Goal: Transaction & Acquisition: Obtain resource

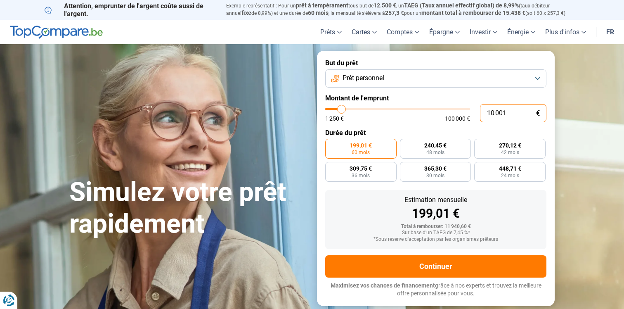
click at [495, 117] on input "10 001" at bounding box center [513, 113] width 66 height 18
type input "9"
type input "1250"
type input "90"
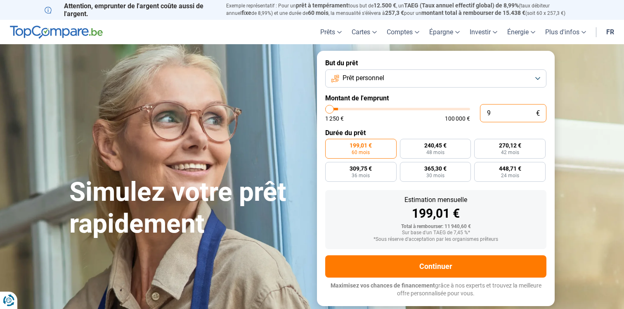
type input "1250"
type input "900"
type input "1250"
type input "9 000"
type input "9000"
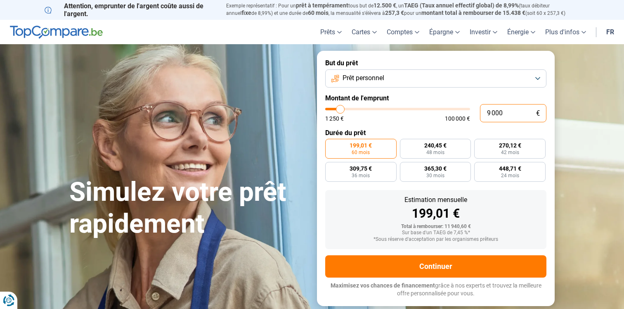
type input "90 000"
type input "90000"
radio input "false"
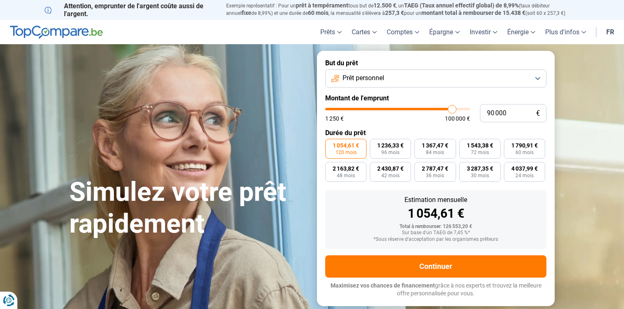
click at [344, 148] on span "1 054,61 €" at bounding box center [346, 145] width 26 height 6
click at [331, 144] on input "1 054,61 € 120 mois" at bounding box center [327, 141] width 5 height 5
click at [494, 111] on input "90 000" at bounding box center [513, 113] width 66 height 18
type input "9 000"
type input "9000"
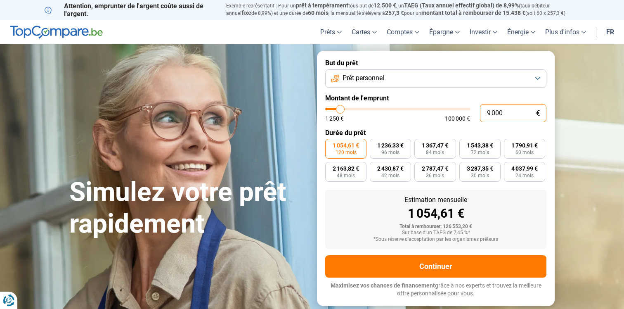
type input "95 000"
type input "95000"
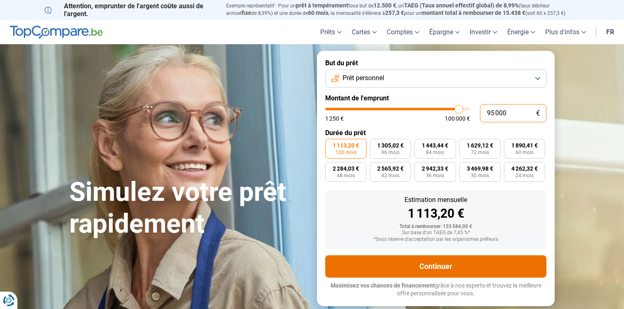
type input "95 000"
click at [391, 261] on button "Continuer" at bounding box center [435, 266] width 221 height 22
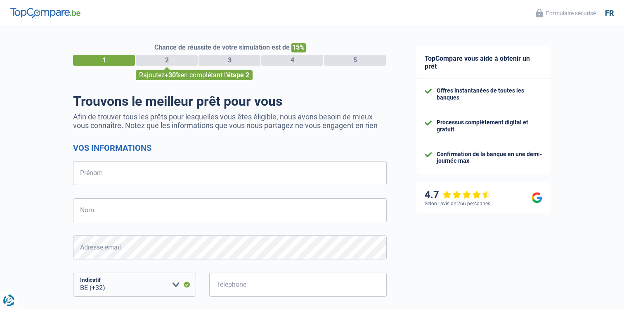
select select "32"
click at [96, 183] on input "Prénom" at bounding box center [230, 173] width 314 height 24
type input "Yassine"
type input "Jellou"
type input "473365756"
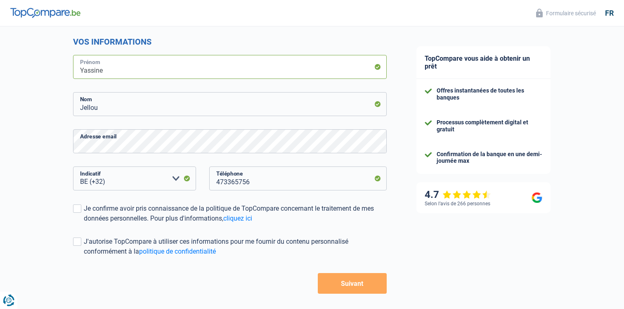
scroll to position [137, 0]
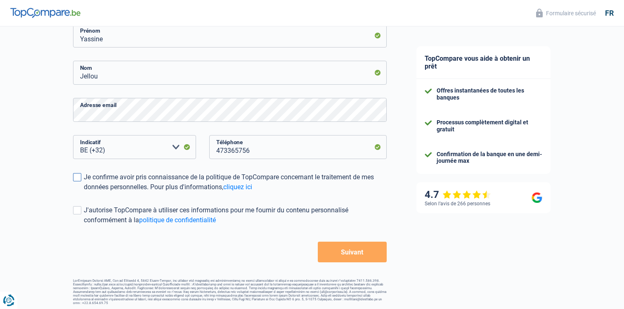
click at [144, 184] on div "Je confirme avoir pris connaissance de la politique de TopCompare concernant le…" at bounding box center [235, 182] width 303 height 20
click at [84, 192] on input "Je confirme avoir pris connaissance de la politique de TopCompare concernant le…" at bounding box center [84, 192] width 0 height 0
click at [275, 208] on div "J'autorise TopCompare à utiliser ces informations pour me fournir du contenu pe…" at bounding box center [235, 215] width 303 height 20
click at [84, 225] on input "J'autorise TopCompare à utiliser ces informations pour me fournir du contenu pe…" at bounding box center [84, 225] width 0 height 0
click at [265, 210] on div "J'autorise TopCompare à utiliser ces informations pour me fournir du contenu pe…" at bounding box center [235, 215] width 303 height 20
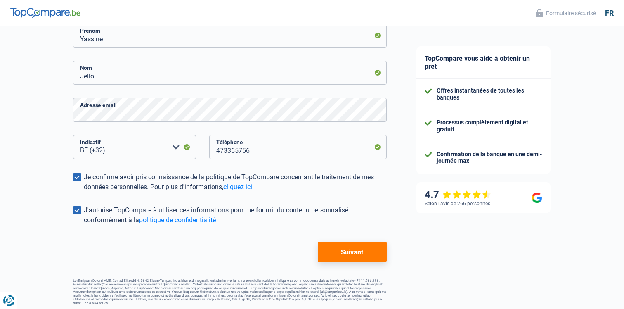
click at [84, 225] on input "J'autorise TopCompare à utiliser ces informations pour me fournir du contenu pe…" at bounding box center [84, 225] width 0 height 0
click at [353, 252] on button "Suivant" at bounding box center [352, 252] width 69 height 21
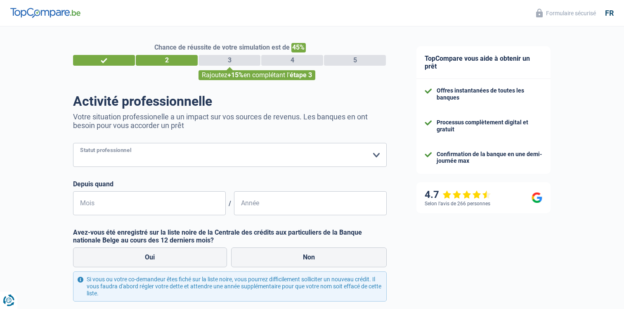
click at [116, 157] on select "Ouvrier Employé privé Employé public Invalide Indépendant Pensionné Chômeur Mut…" at bounding box center [230, 155] width 314 height 24
select select "privateEmployee"
click at [73, 143] on select "Ouvrier Employé privé Employé public Invalide Indépendant Pensionné Chômeur Mut…" at bounding box center [230, 155] width 314 height 24
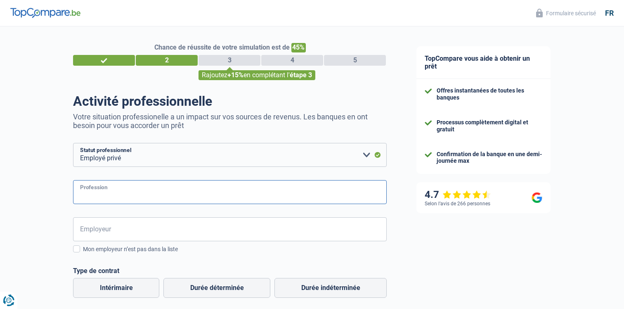
click at [127, 197] on input "Profession" at bounding box center [230, 192] width 314 height 24
type input "Employé"
click at [125, 230] on input "Employeur" at bounding box center [230, 229] width 314 height 24
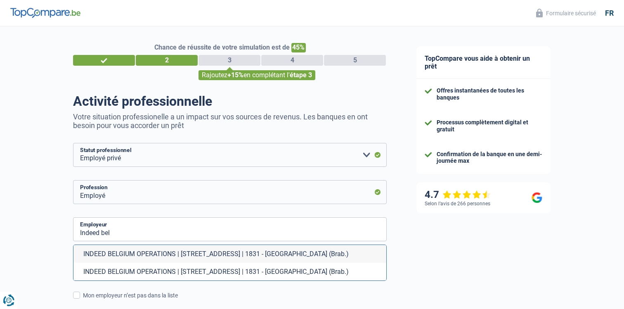
click at [143, 250] on li "INDEED BELGIUM OPERATIONS | De Kleetlaan, 4 | 1831 - Machelen (Brab.)" at bounding box center [229, 254] width 313 height 18
type input "INDEED BELGIUM OPERATIONS | De Kleetlaan, 4 | 1831 - Machelen (Brab.)"
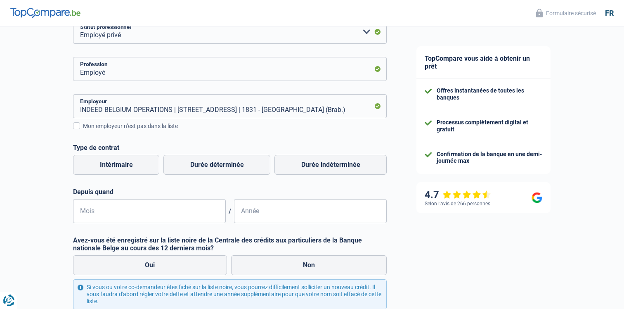
scroll to position [134, 0]
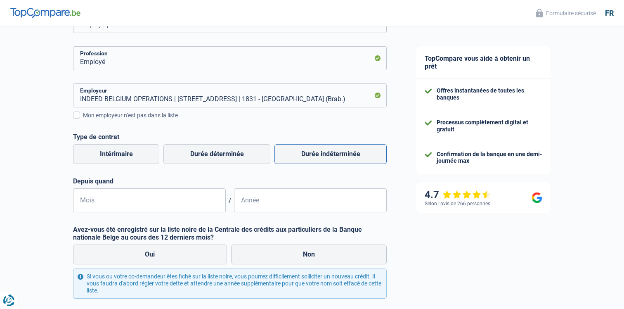
click at [316, 154] on label "Durée indéterminée" at bounding box center [331, 154] width 112 height 20
click at [316, 154] on input "Durée indéterminée" at bounding box center [331, 154] width 112 height 20
radio input "true"
click at [159, 197] on input "Mois" at bounding box center [149, 200] width 153 height 24
type input "05"
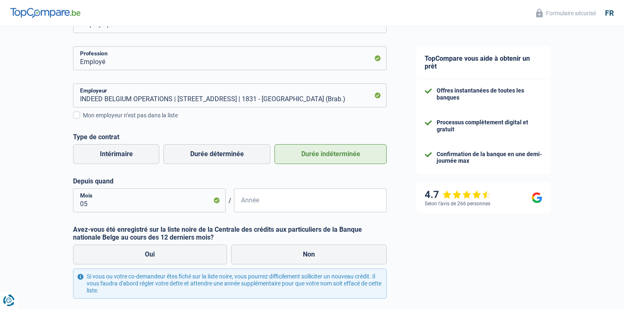
click at [269, 213] on form "Ouvrier Employé privé Employé public Invalide Indépendant Pensionné Chômeur Mut…" at bounding box center [230, 172] width 314 height 326
click at [269, 206] on input "Année" at bounding box center [310, 200] width 153 height 24
type input "2018"
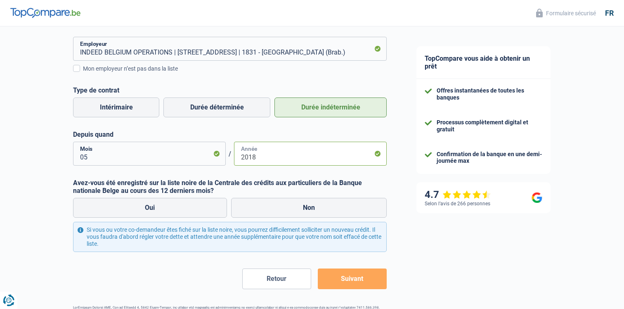
scroll to position [190, 0]
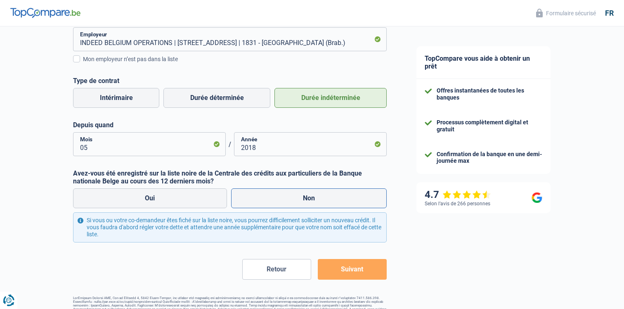
click at [263, 202] on label "Non" at bounding box center [309, 198] width 156 height 20
click at [263, 202] on input "Non" at bounding box center [309, 198] width 156 height 20
radio input "true"
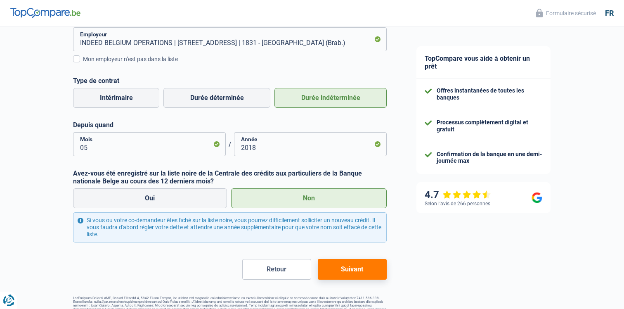
click at [357, 268] on button "Suivant" at bounding box center [352, 269] width 69 height 21
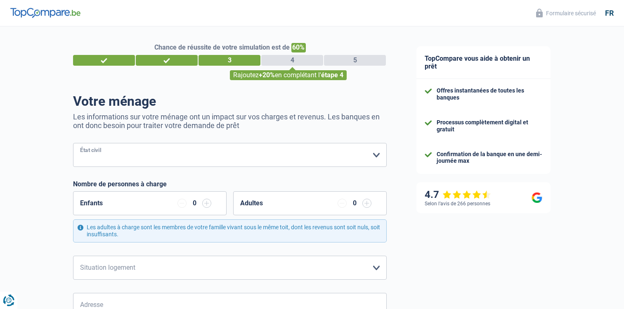
click at [148, 161] on select "Célibataire Marié(e) Cohabitant(e) légal(e) Divorcé(e) Veuf(ve) Séparé (de fait…" at bounding box center [230, 155] width 314 height 24
select select "single"
click at [73, 143] on select "Célibataire Marié(e) Cohabitant(e) légal(e) Divorcé(e) Veuf(ve) Séparé (de fait…" at bounding box center [230, 155] width 314 height 24
click at [204, 205] on input "button" at bounding box center [206, 203] width 9 height 9
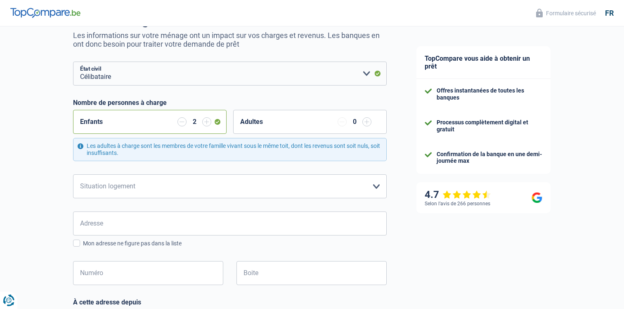
scroll to position [100, 0]
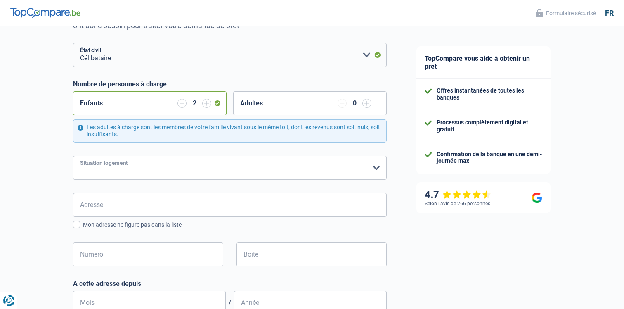
click at [159, 161] on select "Locataire Propriétaire avec prêt hypothécaire Propriétaire sans prêt hypothécai…" at bounding box center [230, 168] width 314 height 24
select select "liveWithParents"
click at [73, 156] on select "Locataire Propriétaire avec prêt hypothécaire Propriétaire sans prêt hypothécai…" at bounding box center [230, 168] width 314 height 24
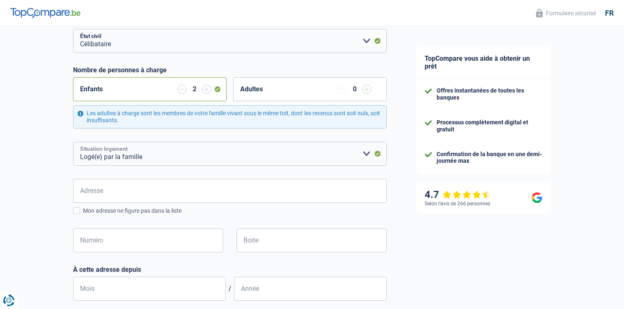
scroll to position [120, 0]
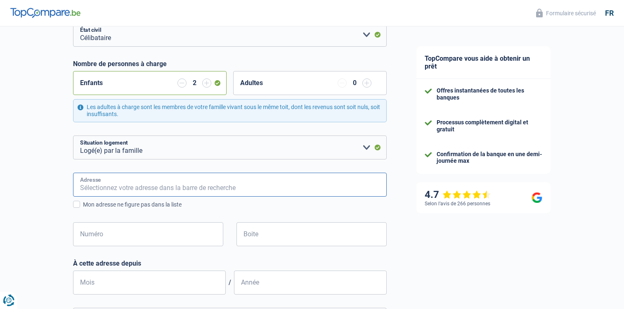
click at [118, 185] on input "Adresse" at bounding box center [230, 185] width 314 height 24
type input "Pieter pauwel rubensstraat 5"
type input "Belgium"
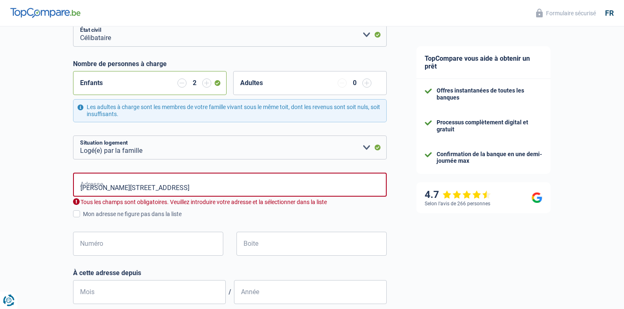
type input "Belgium"
click at [184, 189] on input "Pieter pauwel rubensstraat 5" at bounding box center [230, 185] width 314 height 24
click at [173, 187] on input "Pieter pauwel rubensstraat 5" at bounding box center [230, 185] width 314 height 24
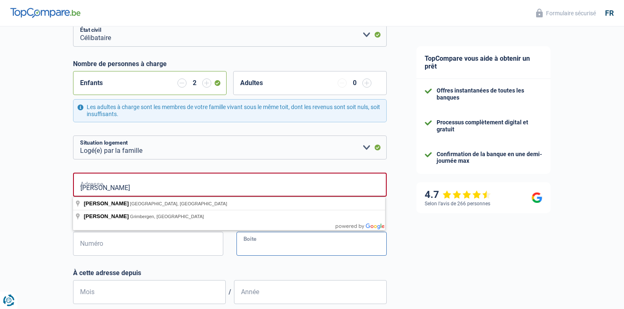
click at [252, 250] on input "Boite" at bounding box center [312, 244] width 150 height 24
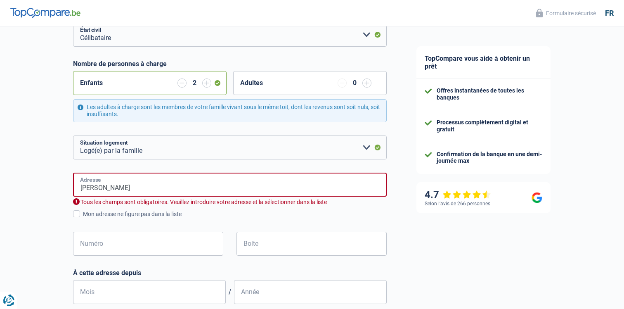
click at [182, 190] on input "Pieter pauwel rubensstraat" at bounding box center [230, 185] width 314 height 24
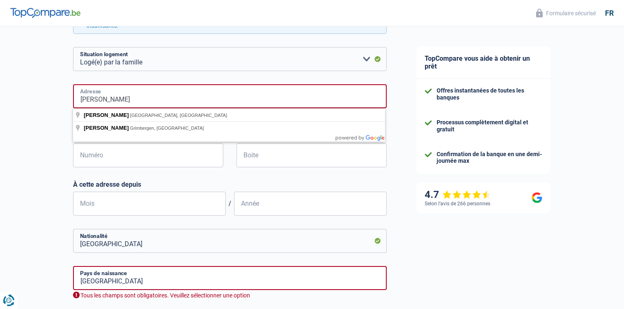
scroll to position [211, 0]
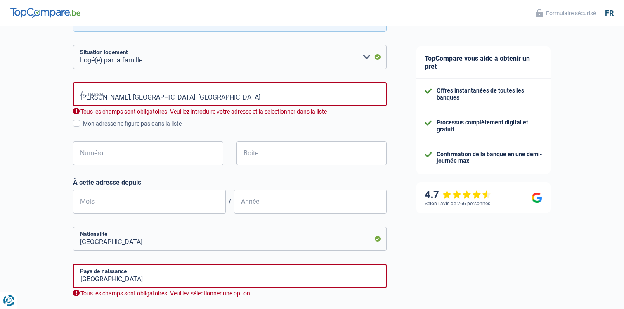
type input "Pieter Pauwel Rubensstraat, 1850, Grimbergen, BE"
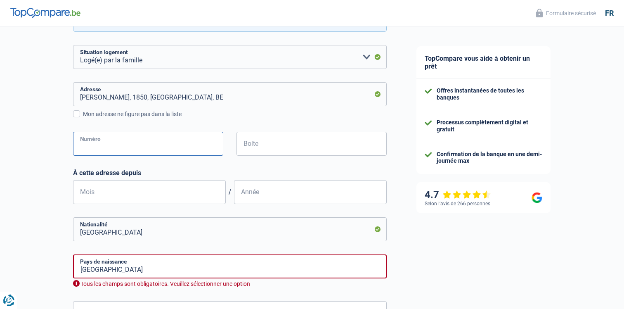
click at [141, 142] on input "Numéro" at bounding box center [148, 144] width 150 height 24
type input "5"
click at [253, 142] on input "Boite" at bounding box center [312, 144] width 150 height 24
click at [149, 184] on input "Mois" at bounding box center [149, 192] width 153 height 24
type input "11"
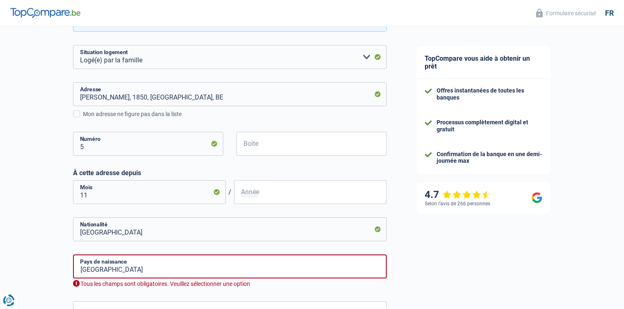
click at [249, 194] on input "Année" at bounding box center [310, 192] width 153 height 24
type input "2023"
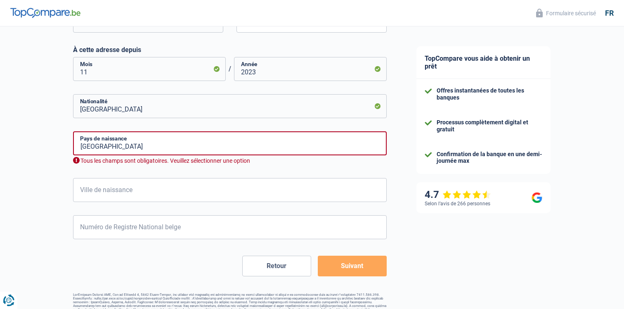
scroll to position [336, 0]
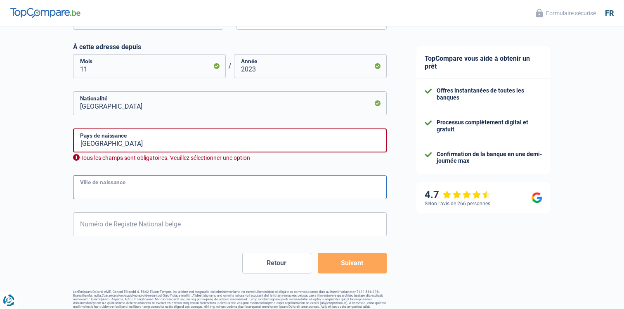
click at [118, 185] on input "Ville de naissance" at bounding box center [230, 187] width 314 height 24
click at [142, 138] on input "Belgium" at bounding box center [230, 140] width 314 height 24
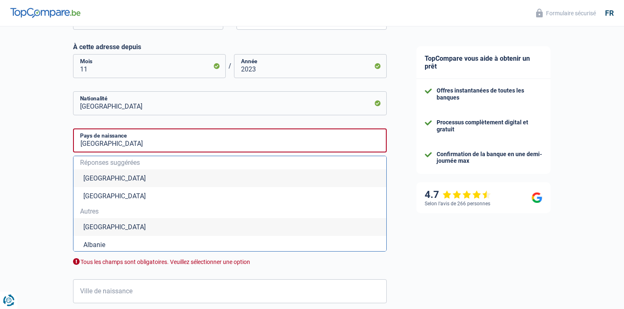
click at [87, 175] on li "Belgique" at bounding box center [229, 178] width 313 height 18
type input "Belgique"
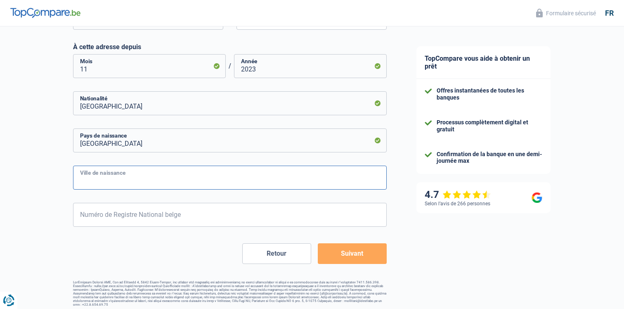
click at [104, 182] on input "Ville de naissance" at bounding box center [230, 178] width 314 height 24
type input "Etterbeek"
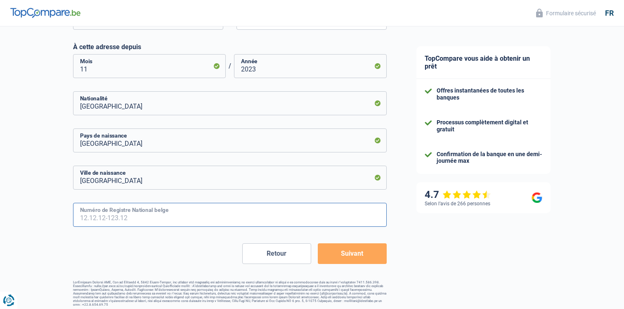
click at [108, 212] on input "Numéro de Registre National belge" at bounding box center [230, 215] width 314 height 24
type input "90.11.03-253.72"
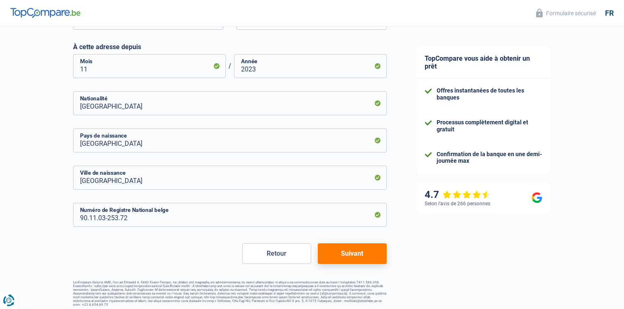
click at [328, 251] on button "Suivant" at bounding box center [352, 253] width 69 height 21
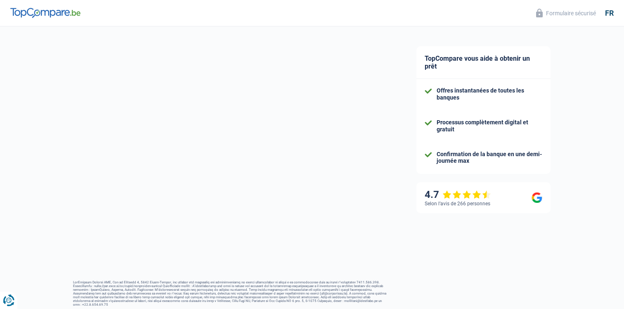
select select "familyAllowances"
select select "netSalary"
select select "mealVouchers"
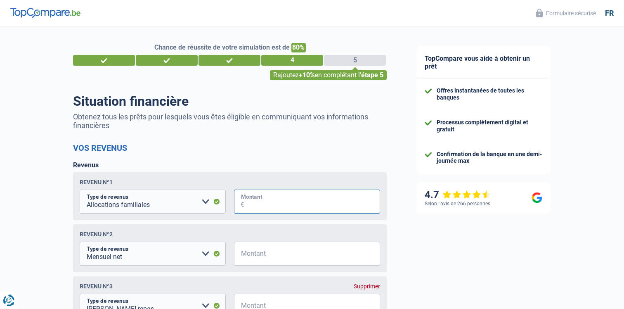
click at [257, 203] on input "Montant" at bounding box center [312, 202] width 136 height 24
type input "1"
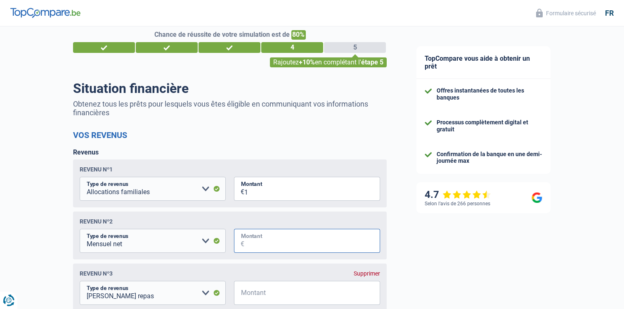
click at [262, 236] on input "Montant" at bounding box center [312, 241] width 136 height 24
type input "5.000"
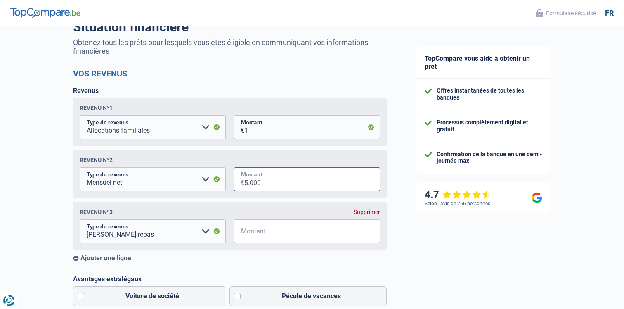
scroll to position [143, 0]
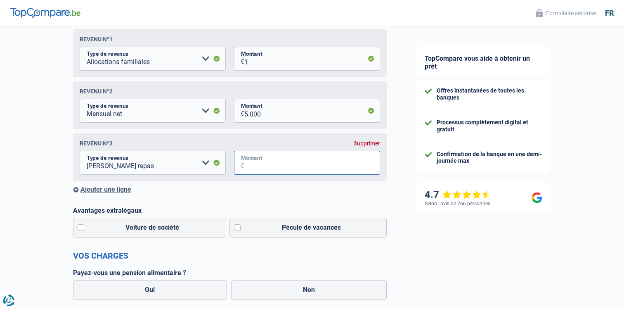
click at [253, 164] on input "Montant" at bounding box center [312, 163] width 136 height 24
type input "160"
click at [169, 229] on label "Voiture de société" at bounding box center [149, 228] width 152 height 20
click at [169, 229] on input "Voiture de société" at bounding box center [149, 228] width 152 height 20
checkbox input "true"
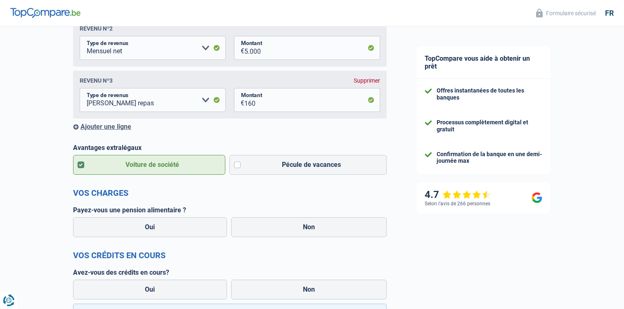
scroll to position [223, 0]
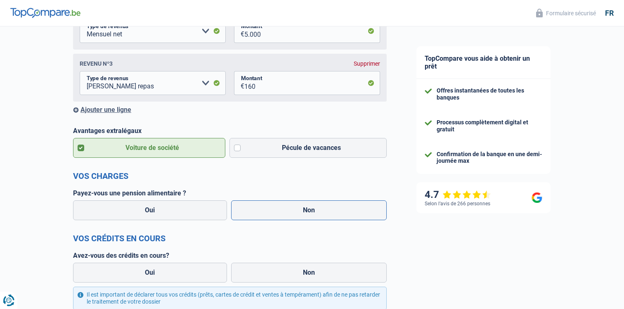
click at [275, 211] on label "Non" at bounding box center [309, 210] width 156 height 20
click at [275, 211] on input "Non" at bounding box center [309, 210] width 156 height 20
radio input "true"
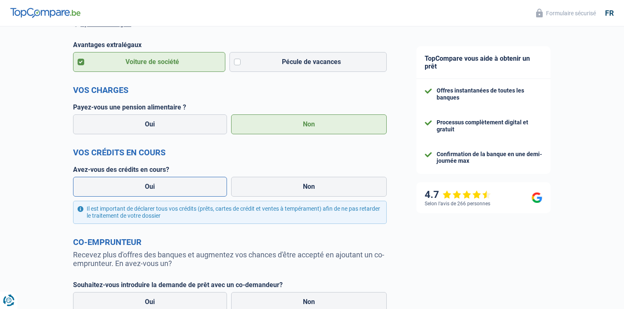
scroll to position [316, 0]
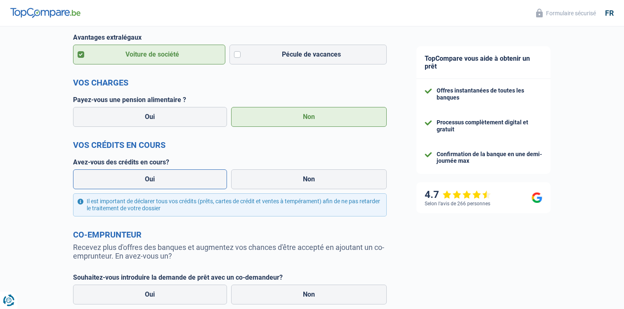
click at [180, 178] on label "Oui" at bounding box center [150, 179] width 154 height 20
click at [180, 178] on input "Oui" at bounding box center [150, 179] width 154 height 20
radio input "true"
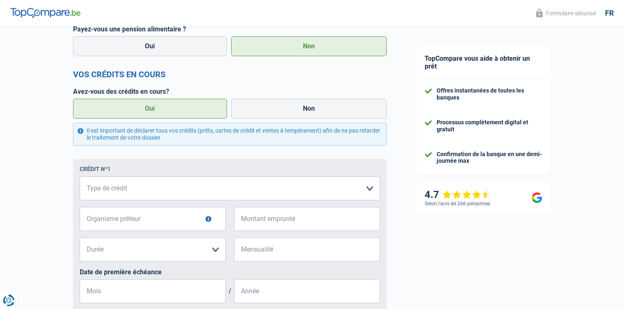
scroll to position [398, 0]
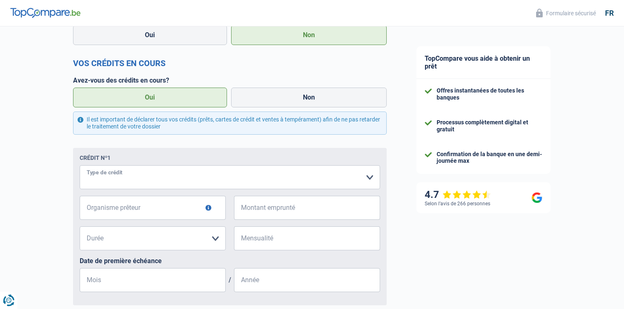
click at [154, 174] on select "Carte ou ouverture de crédit Prêt hypothécaire Vente à tempérament Prêt à tempé…" at bounding box center [230, 177] width 301 height 24
select select "personalLoan"
click at [80, 166] on select "Carte ou ouverture de crédit Prêt hypothécaire Vente à tempérament Prêt à tempé…" at bounding box center [230, 177] width 301 height 24
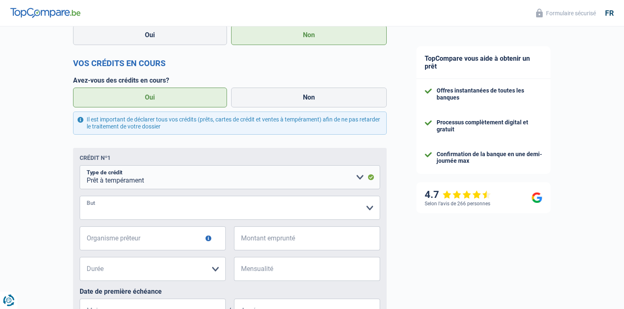
click at [135, 208] on select "Confort maison: meubles, textile, peinture, électroménager, outillage non-profe…" at bounding box center [230, 208] width 301 height 24
select select "loanRepayment"
click at [80, 196] on select "Confort maison: meubles, textile, peinture, électroménager, outillage non-profe…" at bounding box center [230, 208] width 301 height 24
click at [142, 238] on input "Organisme prêteur" at bounding box center [153, 238] width 146 height 24
type input "Alphacredit"
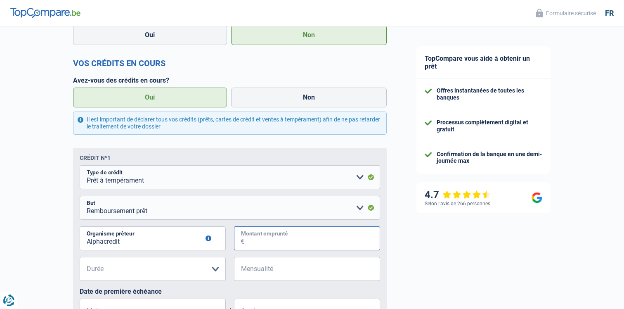
click at [256, 234] on input "Montant emprunté" at bounding box center [312, 238] width 136 height 24
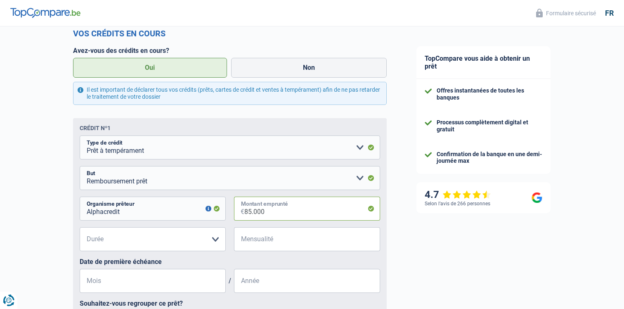
scroll to position [448, 0]
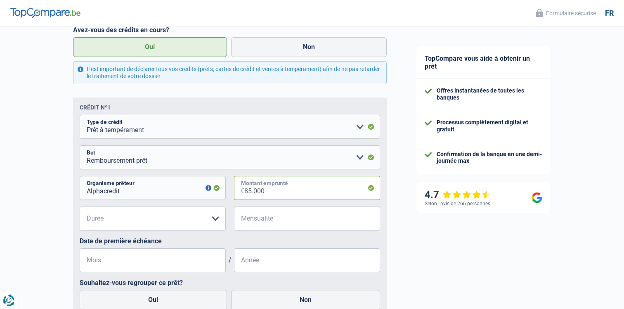
type input "85.000"
click at [188, 220] on select "12 mois 18 mois 24 mois 30 mois 36 mois 42 mois 48 mois 60 mois 72 mois 84 mois…" at bounding box center [153, 218] width 146 height 24
select select "120"
click at [80, 207] on select "12 mois 18 mois 24 mois 30 mois 36 mois 42 mois 48 mois 60 mois 72 mois 84 mois…" at bounding box center [153, 218] width 146 height 24
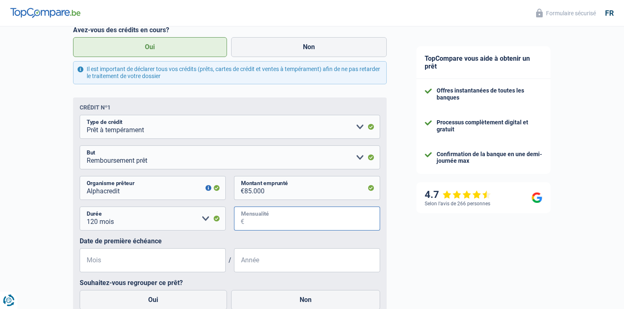
click at [276, 218] on input "Mensualité" at bounding box center [312, 218] width 136 height 24
type input "1.060"
click at [161, 260] on input "Mois" at bounding box center [153, 260] width 146 height 24
type input "07"
click at [273, 253] on input "Année" at bounding box center [307, 260] width 146 height 24
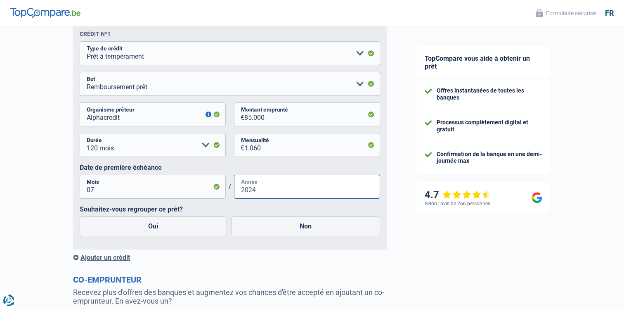
scroll to position [543, 0]
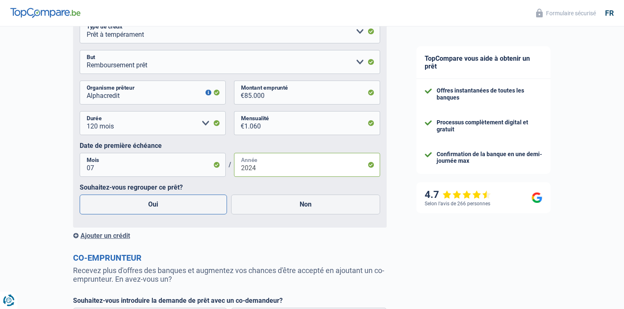
type input "2024"
click at [169, 204] on label "Oui" at bounding box center [153, 204] width 147 height 20
click at [169, 204] on input "Oui" at bounding box center [153, 204] width 147 height 20
radio input "true"
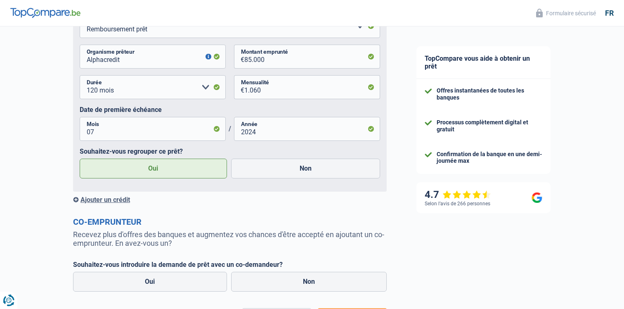
scroll to position [603, 0]
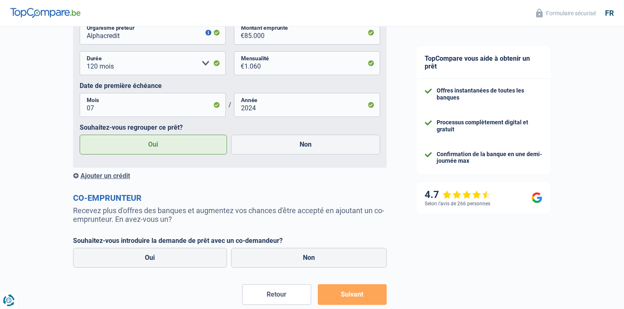
click at [118, 179] on div "Ajouter un crédit" at bounding box center [230, 176] width 314 height 8
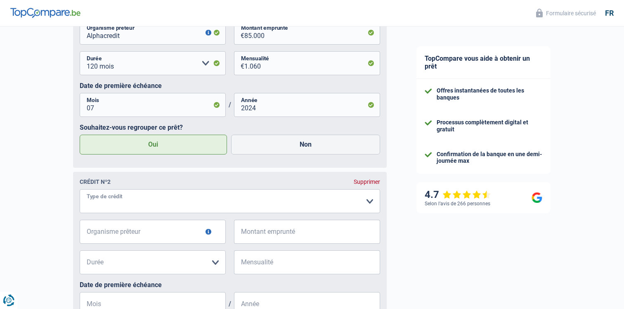
click at [149, 206] on select "Carte ou ouverture de crédit Prêt hypothécaire Vente à tempérament Prêt à tempé…" at bounding box center [230, 201] width 301 height 24
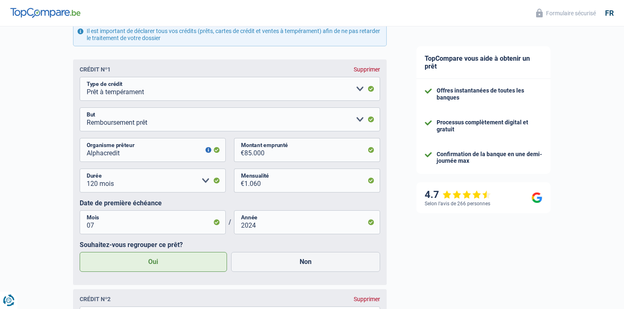
scroll to position [396, 0]
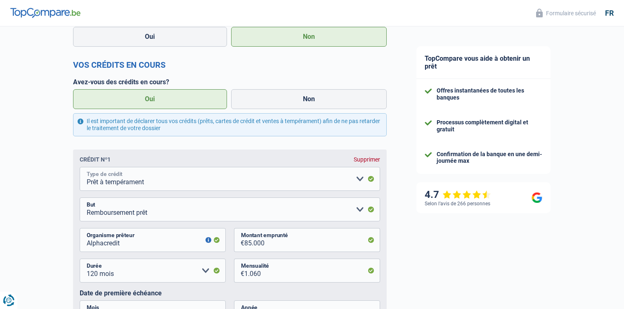
click at [108, 181] on select "Carte ou ouverture de crédit Prêt hypothécaire Vente à tempérament Prêt à tempé…" at bounding box center [230, 179] width 301 height 24
select select "creditConsolidation"
click at [80, 167] on select "Carte ou ouverture de crédit Prêt hypothécaire Vente à tempérament Prêt à tempé…" at bounding box center [230, 179] width 301 height 24
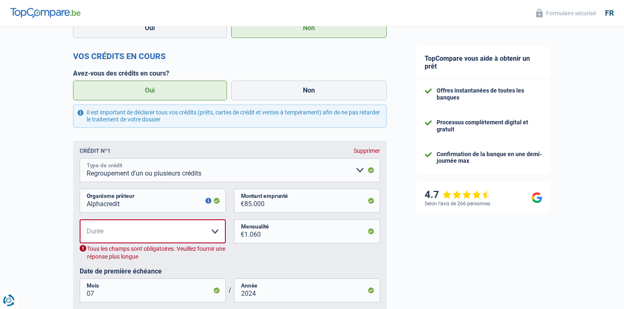
scroll to position [406, 0]
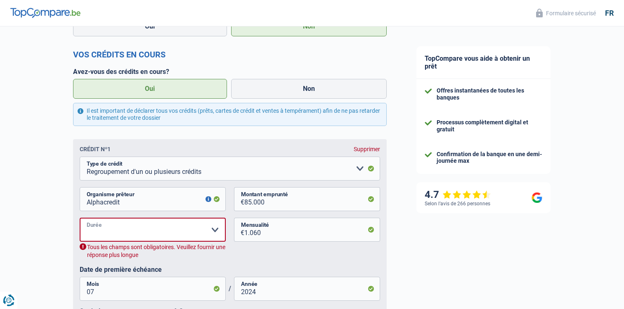
click at [109, 226] on select "12 mois 18 mois 24 mois 30 mois 36 mois 42 mois 48 mois 60 mois 72 mois 84 mois…" at bounding box center [153, 230] width 146 height 24
select select "120"
click at [80, 218] on select "12 mois 18 mois 24 mois 30 mois 36 mois 42 mois 48 mois 60 mois 72 mois 84 mois…" at bounding box center [153, 230] width 146 height 24
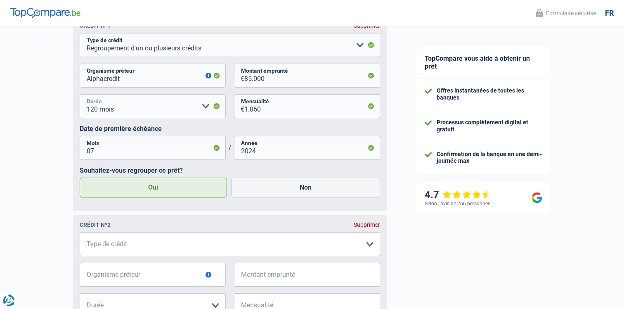
scroll to position [596, 0]
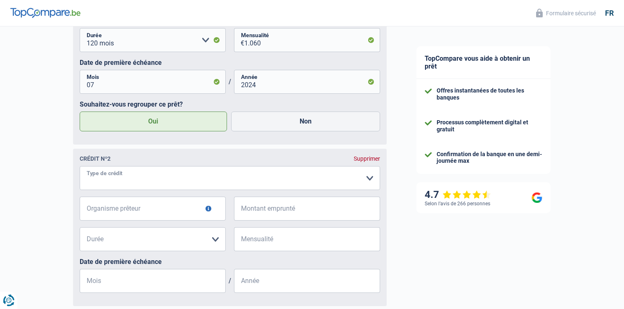
click at [127, 172] on select "Carte ou ouverture de crédit Prêt hypothécaire Vente à tempérament Prêt à tempé…" at bounding box center [230, 178] width 301 height 24
select select "mortgage"
click at [80, 167] on select "Carte ou ouverture de crédit Prêt hypothécaire Vente à tempérament Prêt à tempé…" at bounding box center [230, 178] width 301 height 24
click at [126, 207] on input "Organisme prêteur" at bounding box center [153, 209] width 146 height 24
type input "Beobank"
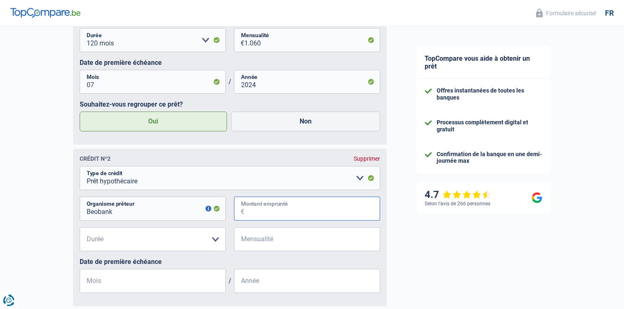
click at [259, 209] on input "Montant emprunté" at bounding box center [312, 209] width 136 height 24
type input "9.000"
click at [175, 241] on select "120 mois 180 mois 240 mois 300 mois 360 mois 420 mois Veuillez sélectionner une…" at bounding box center [153, 239] width 146 height 24
select select "120"
click at [80, 228] on select "120 mois 180 mois 240 mois 300 mois 360 mois 420 mois Veuillez sélectionner une…" at bounding box center [153, 239] width 146 height 24
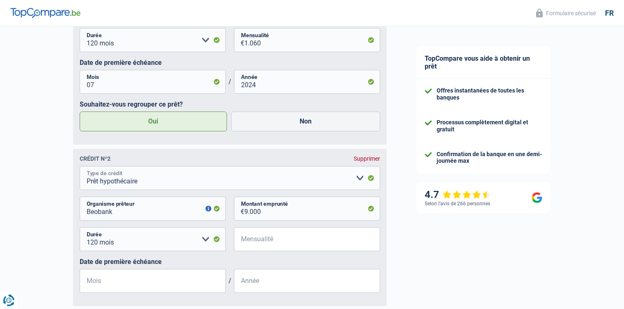
click at [175, 183] on select "Carte ou ouverture de crédit Prêt hypothécaire Vente à tempérament Prêt à tempé…" at bounding box center [230, 178] width 301 height 24
select select "cardOrCredit"
click at [80, 167] on select "Carte ou ouverture de crédit Prêt hypothécaire Vente à tempérament Prêt à tempé…" at bounding box center [230, 178] width 301 height 24
click at [156, 243] on input "Montant du solde" at bounding box center [158, 239] width 136 height 24
type input "8.900"
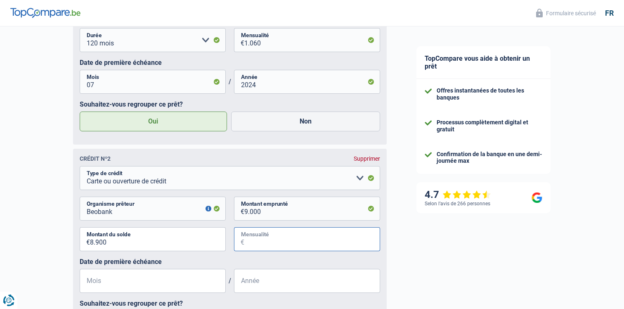
click at [255, 239] on input "Mensualité" at bounding box center [312, 239] width 136 height 24
type input "753"
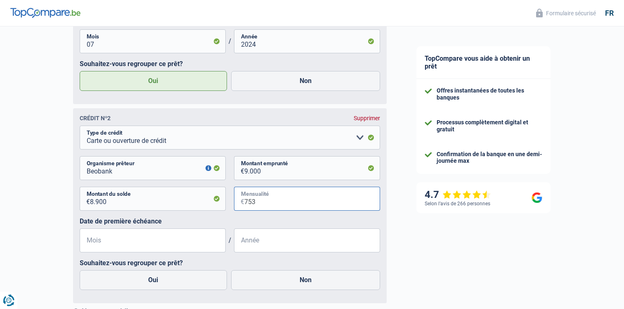
scroll to position [656, 0]
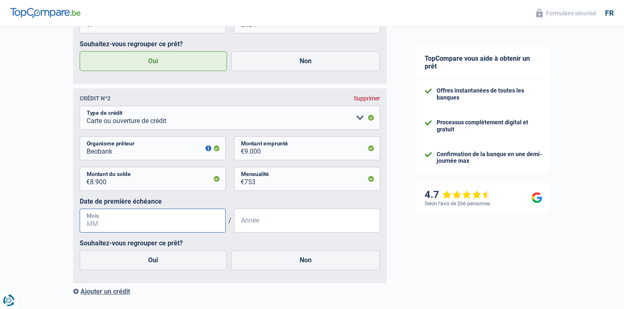
click at [155, 214] on input "Mois" at bounding box center [153, 220] width 146 height 24
type input "07"
click at [235, 222] on input "Année" at bounding box center [307, 220] width 146 height 24
type input "2021"
click at [181, 259] on label "Oui" at bounding box center [153, 260] width 147 height 20
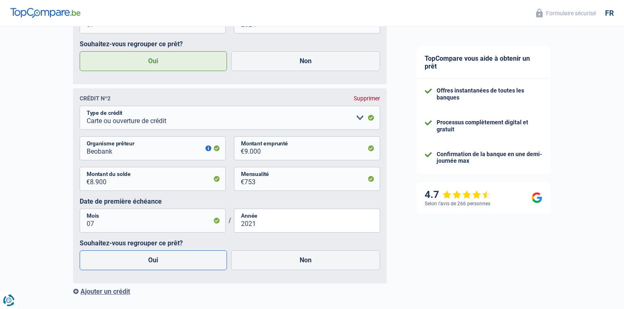
click at [181, 259] on input "Oui" at bounding box center [153, 260] width 147 height 20
radio input "true"
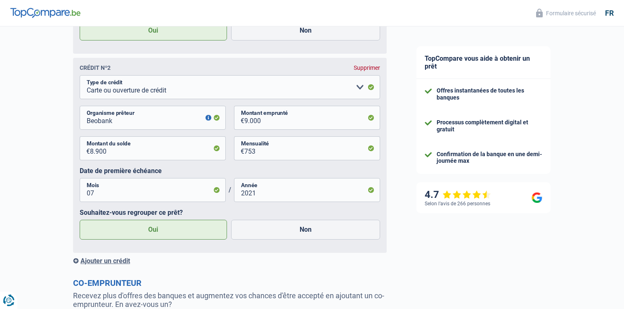
scroll to position [703, 0]
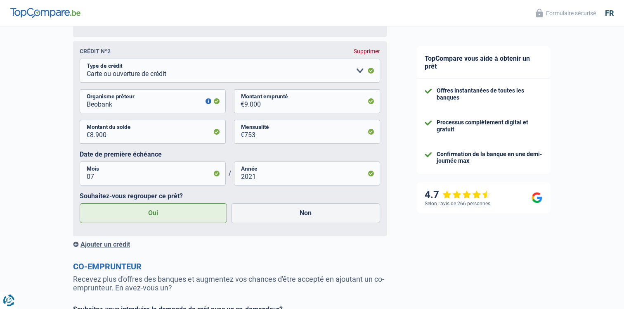
click at [104, 245] on div "Ajouter un crédit" at bounding box center [230, 244] width 314 height 8
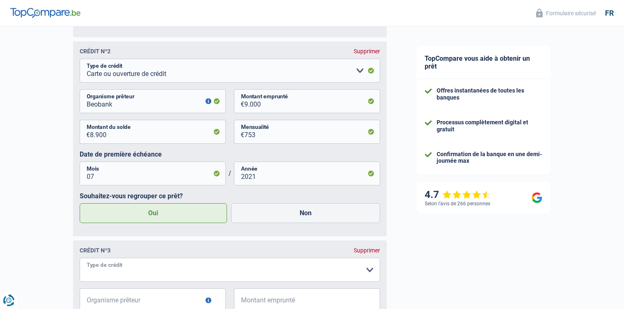
click at [121, 265] on select "Carte ou ouverture de crédit Prêt hypothécaire Vente à tempérament Prêt à tempé…" at bounding box center [230, 270] width 301 height 24
select select "cardOrCredit"
click at [80, 258] on select "Carte ou ouverture de crédit Prêt hypothécaire Vente à tempérament Prêt à tempé…" at bounding box center [230, 270] width 301 height 24
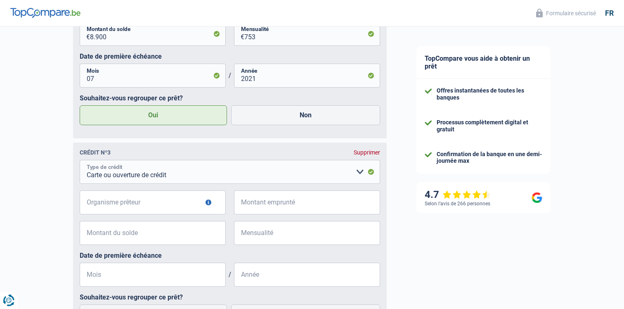
scroll to position [805, 0]
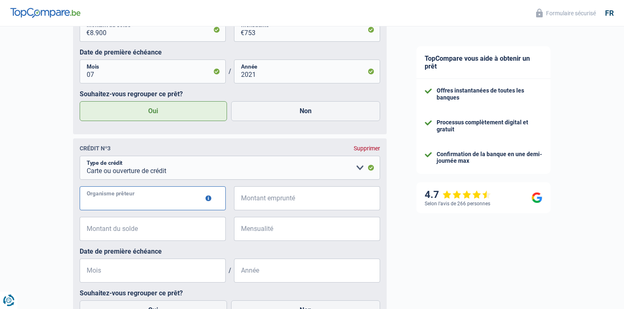
click at [129, 201] on input "Organisme prêteur" at bounding box center [153, 198] width 146 height 24
type input "buyway"
click at [253, 206] on input "Montant emprunté" at bounding box center [312, 198] width 136 height 24
type input "2.500"
click at [175, 229] on input "Montant du solde" at bounding box center [158, 229] width 136 height 24
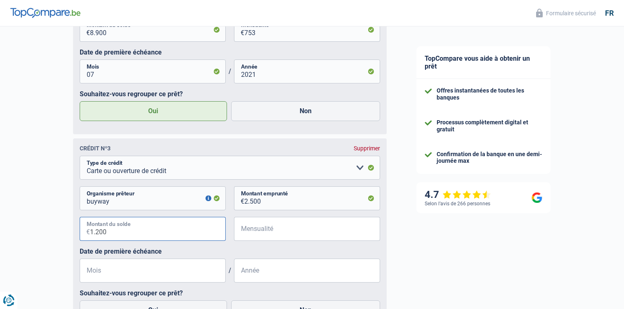
type input "1.200"
click at [298, 229] on input "Mensualité" at bounding box center [312, 229] width 136 height 24
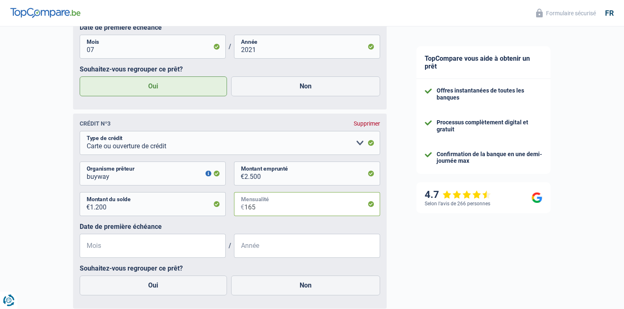
scroll to position [845, 0]
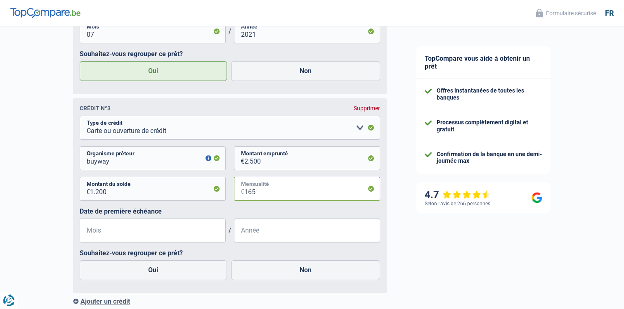
type input "165"
click at [166, 236] on input "Mois" at bounding box center [153, 230] width 146 height 24
click at [261, 231] on input "Année" at bounding box center [307, 230] width 146 height 24
click at [116, 233] on input "03" at bounding box center [153, 230] width 146 height 24
type input "0"
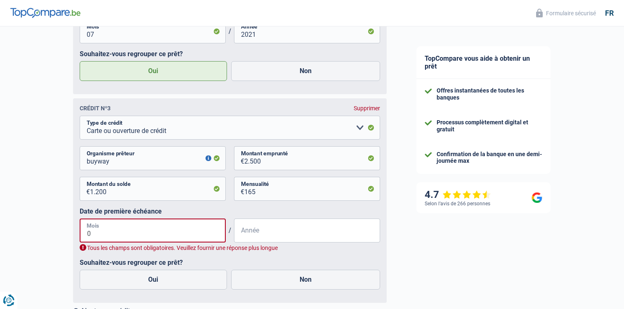
type input "07"
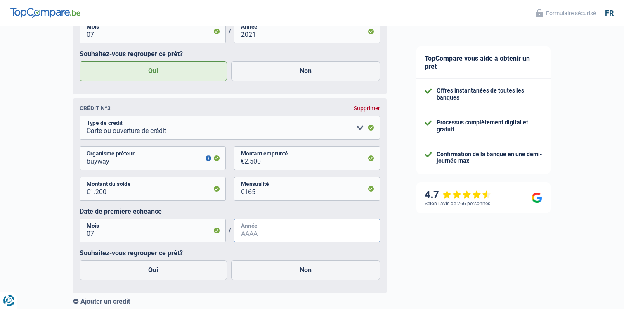
click at [254, 235] on input "Année" at bounding box center [307, 230] width 146 height 24
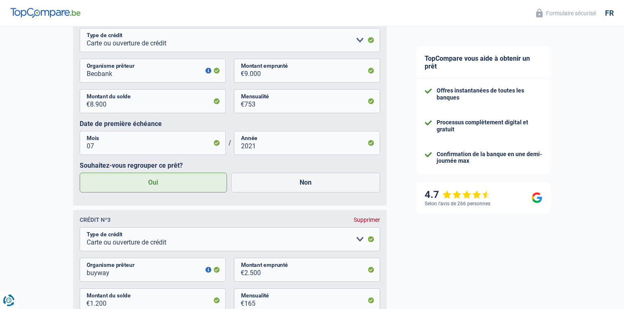
scroll to position [727, 0]
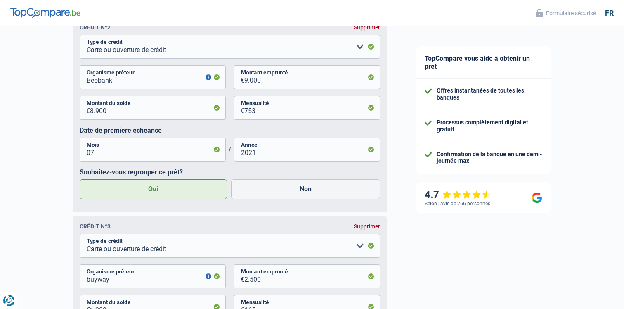
type input "2023"
click at [182, 157] on input "07" at bounding box center [153, 149] width 146 height 24
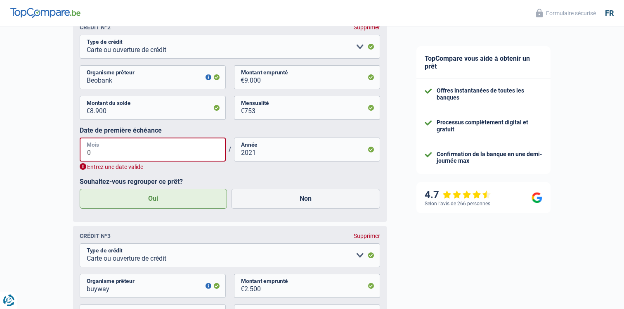
type input "03"
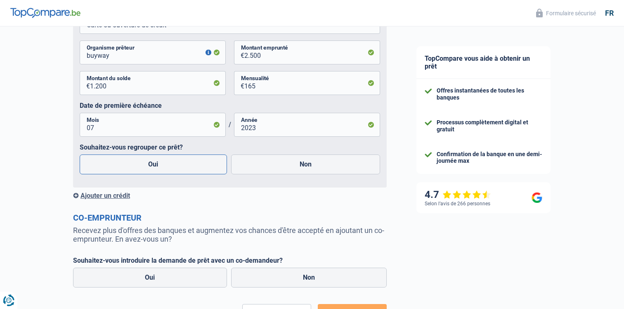
type input "2020"
click at [153, 161] on label "Oui" at bounding box center [153, 164] width 147 height 20
click at [153, 161] on input "Oui" at bounding box center [153, 164] width 147 height 20
radio input "true"
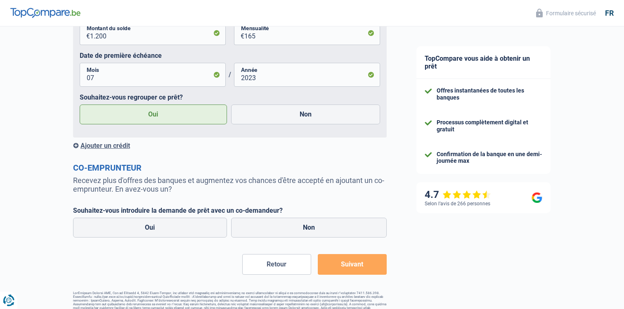
scroll to position [1014, 0]
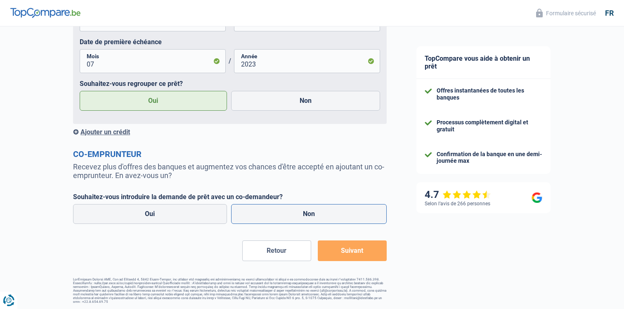
click at [269, 208] on label "Non" at bounding box center [309, 214] width 156 height 20
click at [269, 208] on input "Non" at bounding box center [309, 214] width 156 height 20
radio input "true"
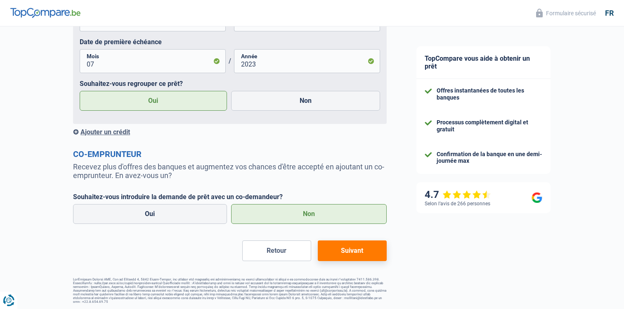
click at [349, 248] on button "Suivant" at bounding box center [352, 250] width 69 height 21
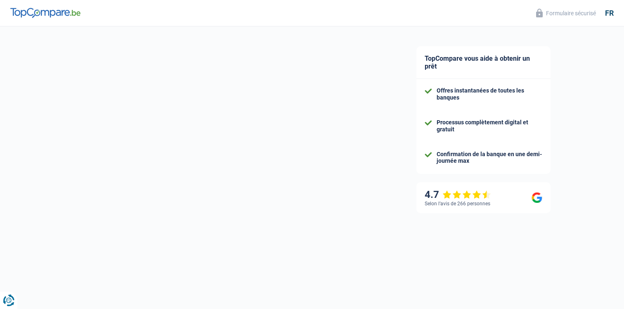
select select "refinancing"
select select "120"
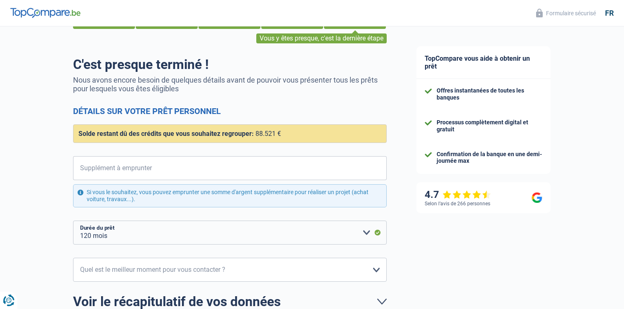
scroll to position [53, 0]
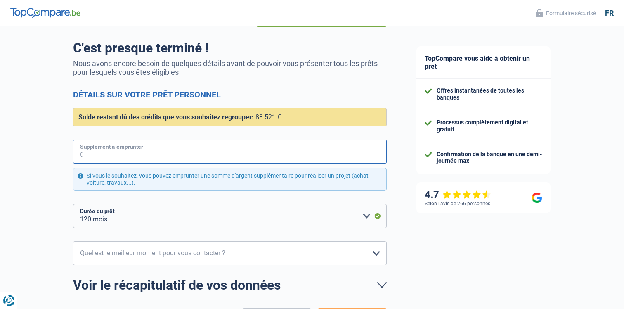
click at [130, 152] on input "Supplément à emprunter" at bounding box center [234, 152] width 303 height 24
click at [37, 146] on div "Chance de réussite de votre simulation est de 90% 1 2 3 4 5 Vous y êtes presque…" at bounding box center [201, 172] width 402 height 405
click at [88, 147] on input "Supplément à emprunter" at bounding box center [234, 152] width 303 height 24
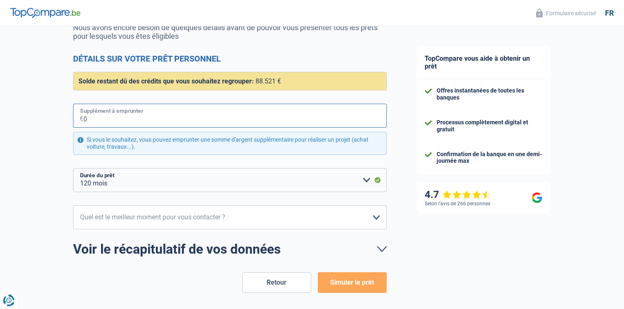
scroll to position [112, 0]
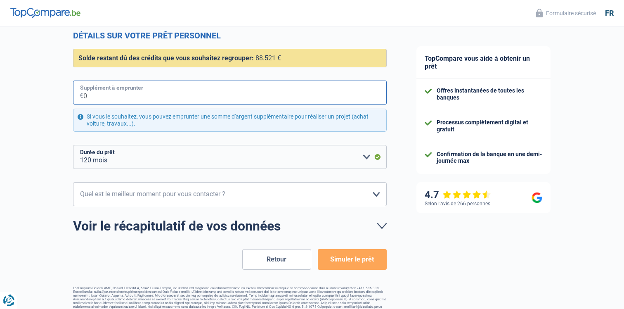
type input "0"
click at [157, 190] on select "10h-12h 12h-14h 14h-16h 16h-18h Veuillez sélectionner une option" at bounding box center [230, 194] width 314 height 24
select select "14-16"
click at [73, 182] on select "10h-12h 12h-14h 14h-16h 16h-18h Veuillez sélectionner une option" at bounding box center [230, 194] width 314 height 24
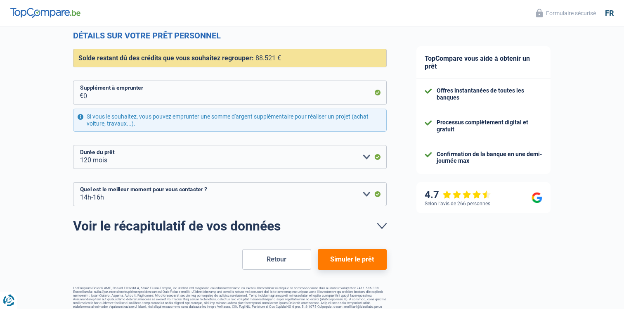
click at [357, 258] on button "Simuler le prêt" at bounding box center [352, 259] width 69 height 21
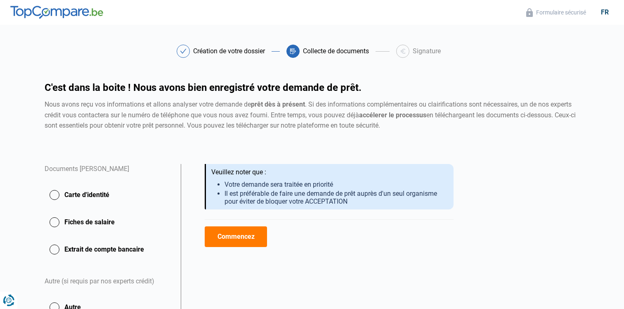
click at [97, 191] on button "Carte d'identité" at bounding box center [108, 195] width 126 height 21
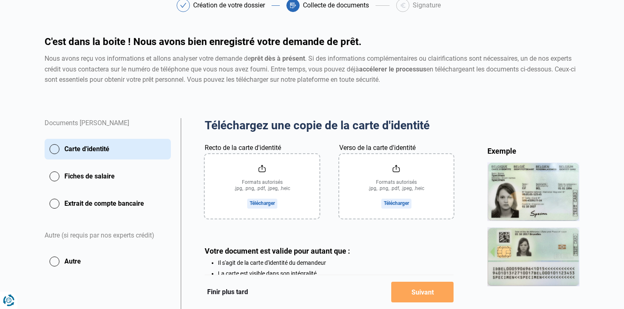
scroll to position [69, 0]
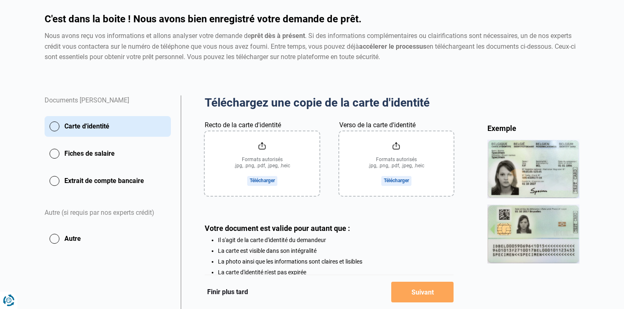
click at [258, 177] on input "Recto de la carte d'identité" at bounding box center [262, 163] width 114 height 64
click at [270, 176] on input "Recto de la carte d'identité" at bounding box center [262, 163] width 114 height 64
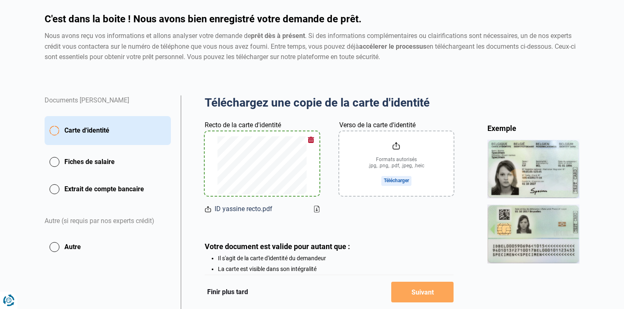
click at [393, 181] on input "Verso de la carte d'identité" at bounding box center [396, 163] width 114 height 64
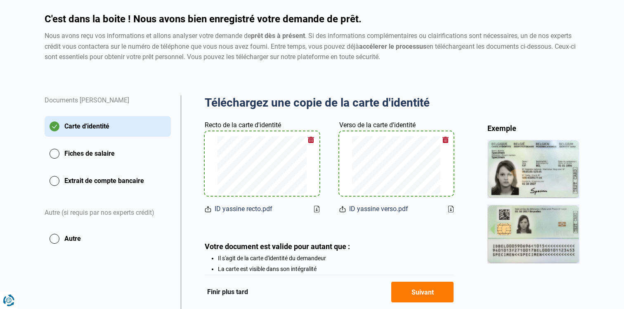
click at [106, 152] on button "Fiches de salaire" at bounding box center [108, 153] width 126 height 21
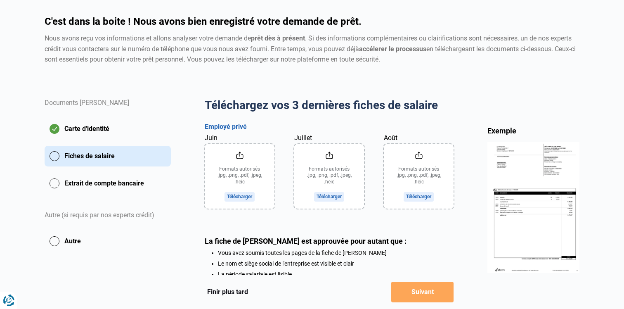
scroll to position [89, 0]
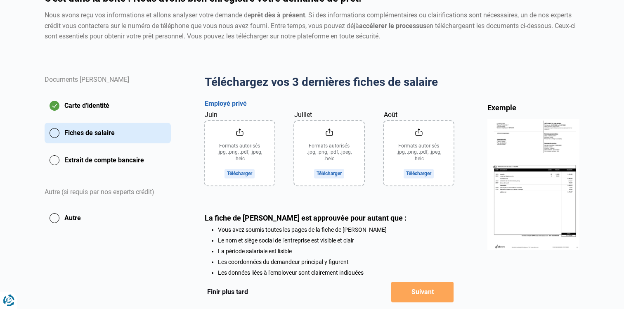
click at [241, 169] on input "Juin" at bounding box center [240, 153] width 70 height 64
click at [237, 167] on input "Juin" at bounding box center [240, 153] width 70 height 64
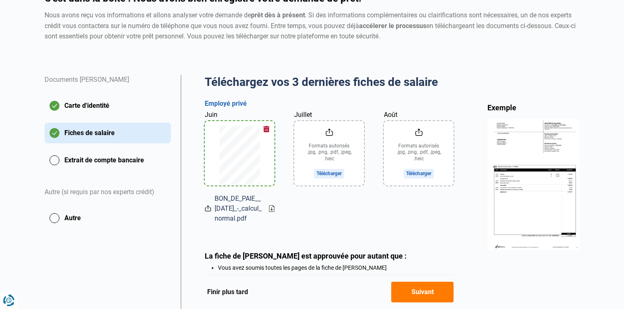
click at [335, 172] on input "Juillet" at bounding box center [329, 153] width 70 height 64
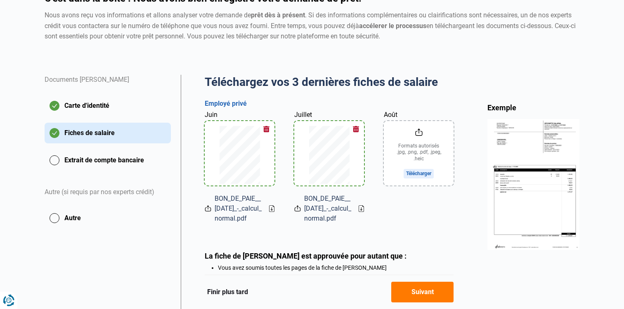
click at [417, 175] on input "Août" at bounding box center [419, 153] width 70 height 64
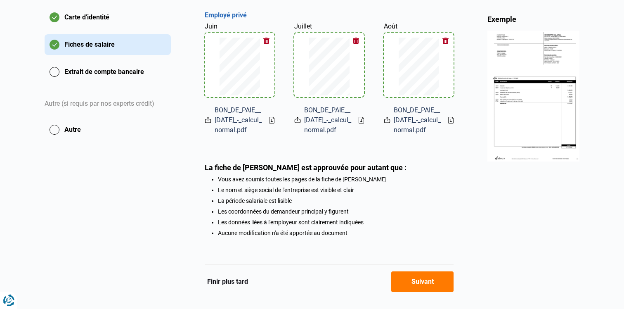
scroll to position [206, 0]
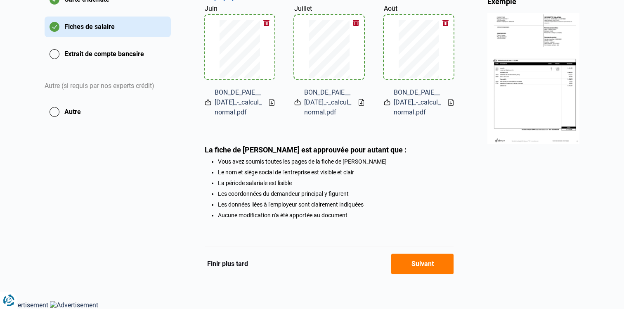
click at [426, 265] on button "Suivant" at bounding box center [422, 263] width 62 height 21
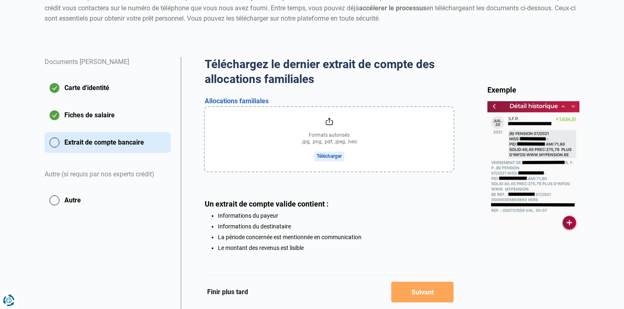
scroll to position [140, 0]
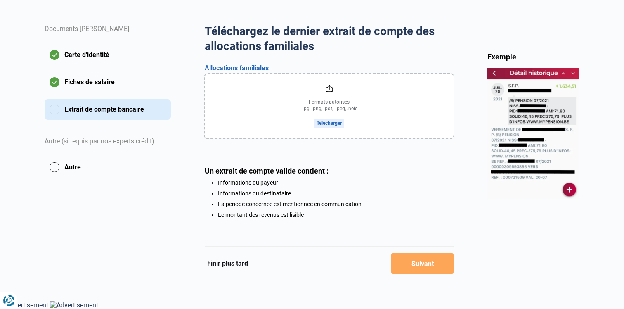
click at [319, 149] on div "Téléchargez le dernier extrait de compte des allocations familiales Aperçu des …" at bounding box center [329, 121] width 249 height 194
click at [222, 259] on button "Finir plus tard" at bounding box center [228, 263] width 46 height 11
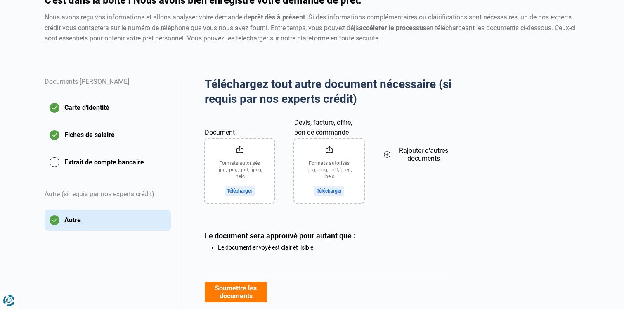
scroll to position [119, 0]
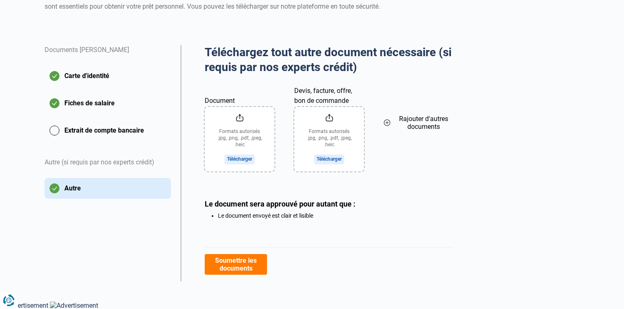
click at [238, 260] on button "Soumettre les documents" at bounding box center [236, 264] width 62 height 21
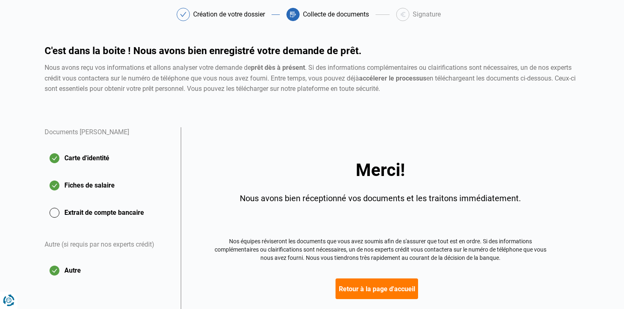
scroll to position [89, 0]
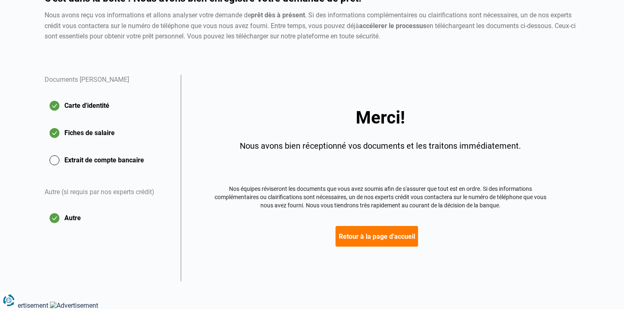
click at [376, 238] on button "Retour à la page d'accueil" at bounding box center [377, 236] width 83 height 21
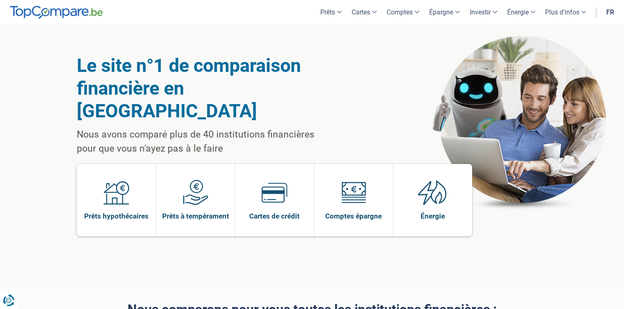
click at [273, 180] on img at bounding box center [275, 193] width 26 height 26
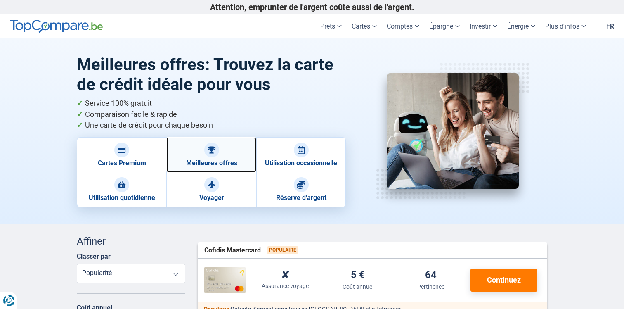
click at [200, 157] on link "Meilleures offres" at bounding box center [211, 154] width 90 height 35
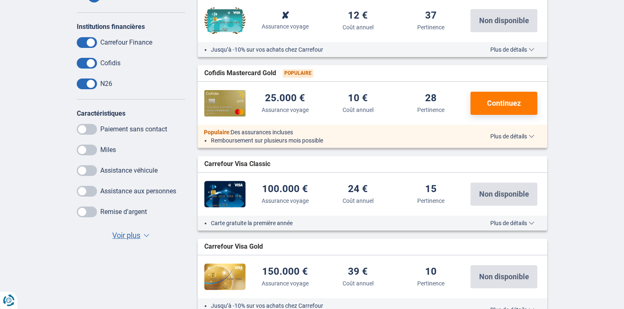
scroll to position [353, 0]
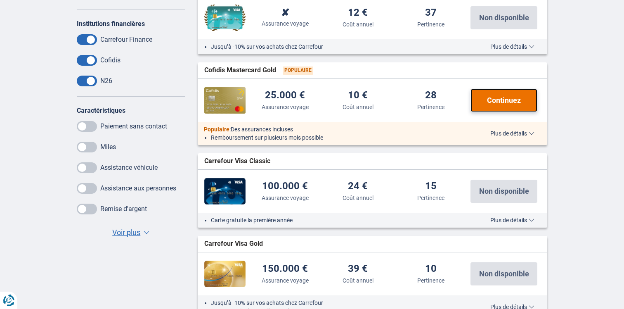
click at [492, 102] on span "Continuez" at bounding box center [504, 100] width 34 height 7
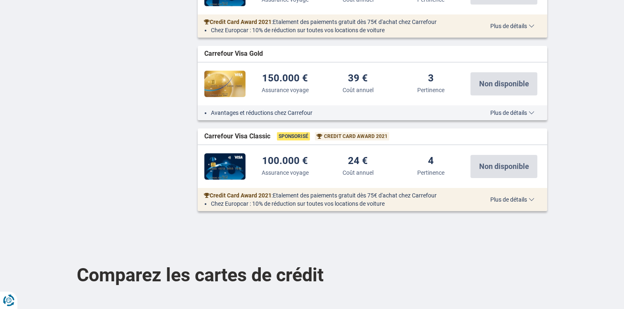
scroll to position [725, 0]
click at [223, 87] on img at bounding box center [224, 83] width 41 height 26
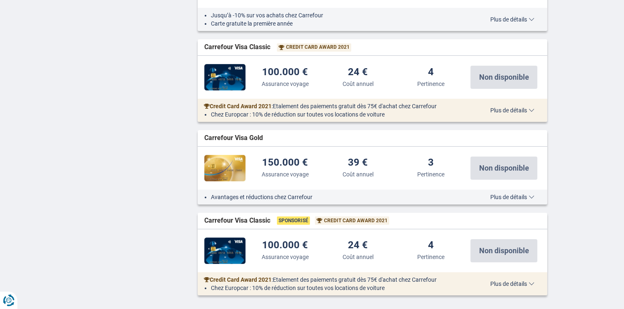
scroll to position [548, 0]
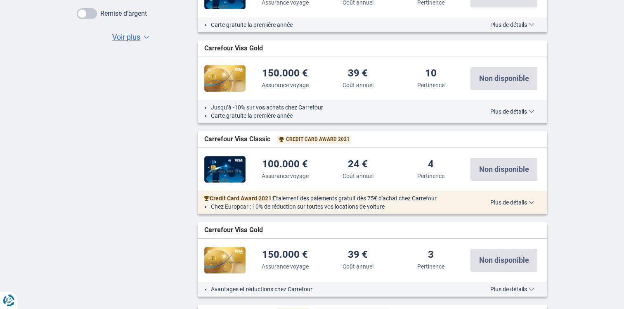
click at [231, 79] on img at bounding box center [224, 78] width 41 height 26
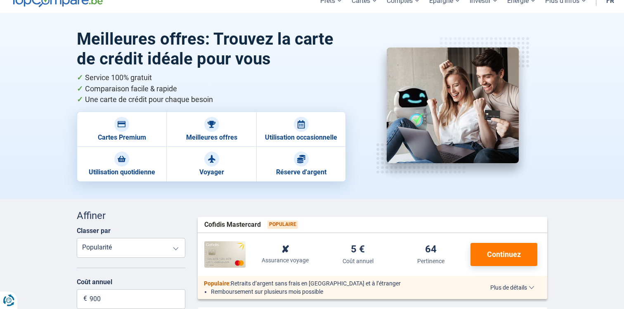
scroll to position [14, 0]
